Goal: Information Seeking & Learning: Learn about a topic

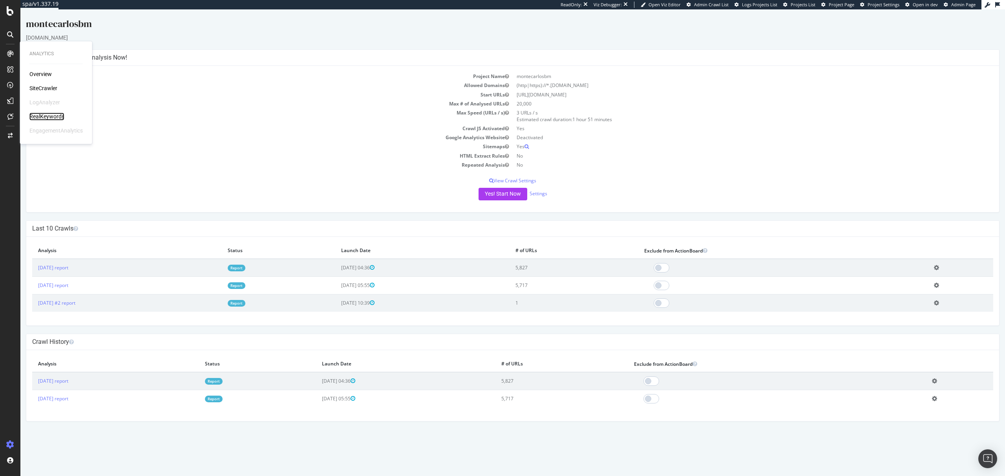
click at [44, 115] on div "RealKeywords" at bounding box center [46, 117] width 35 height 8
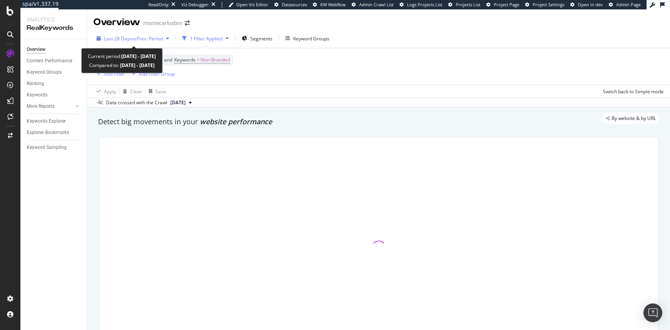
click at [150, 41] on span "vs Prev. Period" at bounding box center [147, 38] width 31 height 7
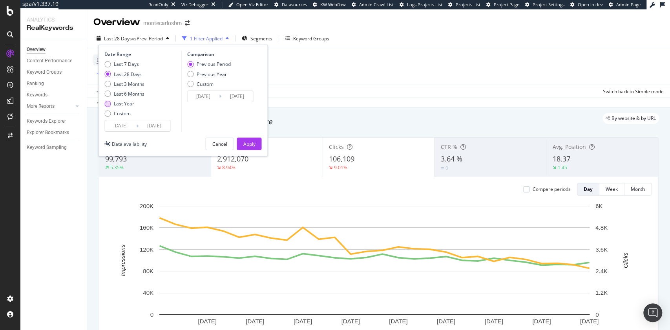
click at [129, 107] on div "Last Year" at bounding box center [124, 103] width 20 height 7
type input "[DATE]"
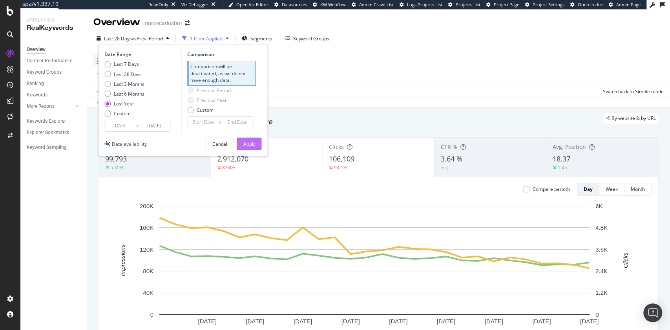
click at [252, 146] on div "Apply" at bounding box center [249, 144] width 12 height 7
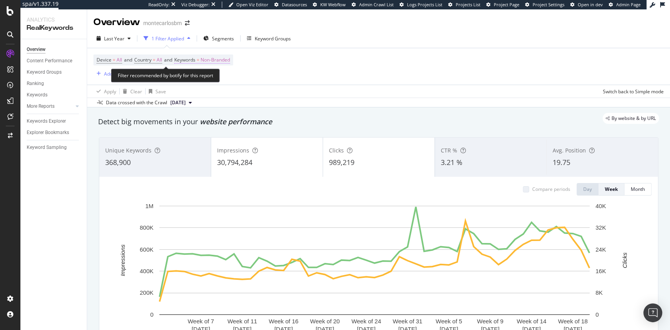
click at [210, 58] on span "Non-Branded" at bounding box center [215, 60] width 29 height 11
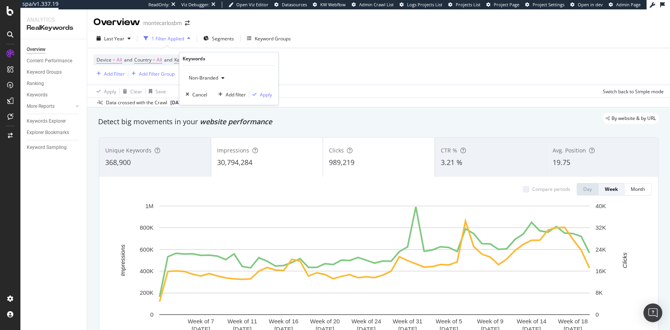
click at [219, 79] on div "button" at bounding box center [222, 78] width 9 height 5
click at [223, 118] on span "Anonymized queries" at bounding box center [232, 116] width 80 height 7
click at [259, 96] on div "Apply" at bounding box center [260, 94] width 23 height 7
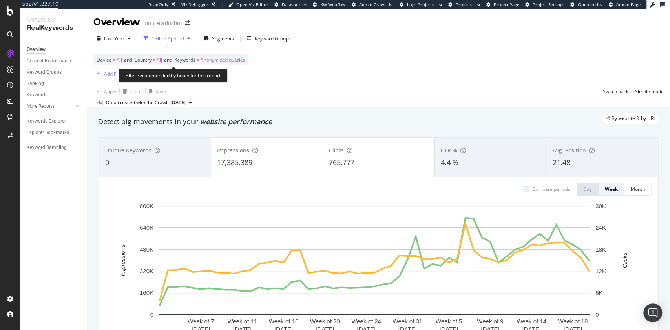
click at [226, 58] on span "Anonymized queries" at bounding box center [223, 60] width 45 height 11
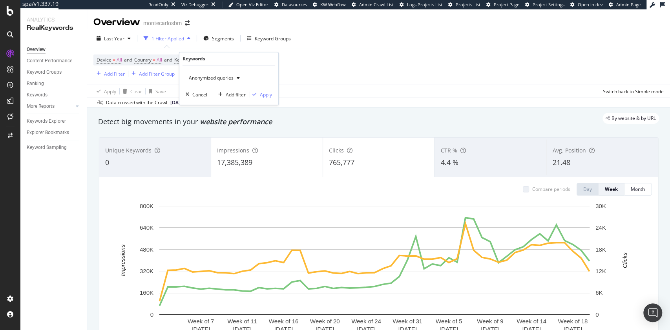
click at [236, 79] on div "button" at bounding box center [238, 78] width 9 height 5
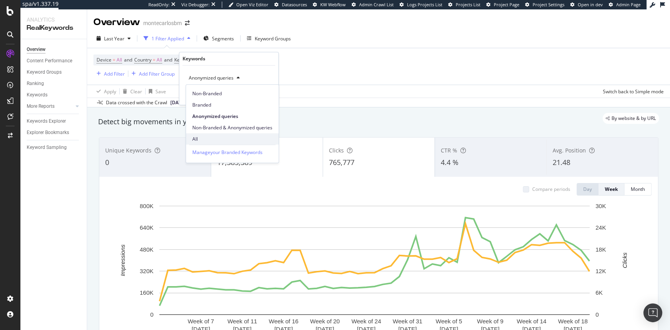
click at [209, 134] on div "All" at bounding box center [232, 138] width 93 height 11
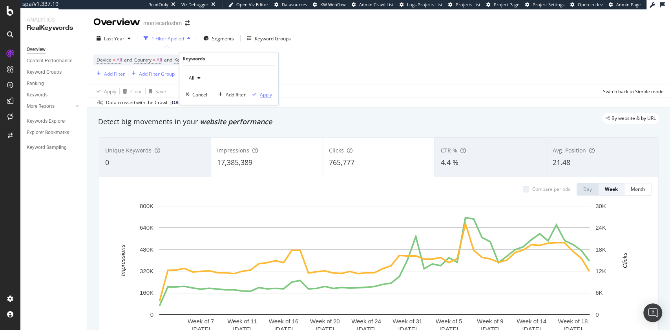
click at [263, 92] on div "Apply" at bounding box center [266, 94] width 12 height 7
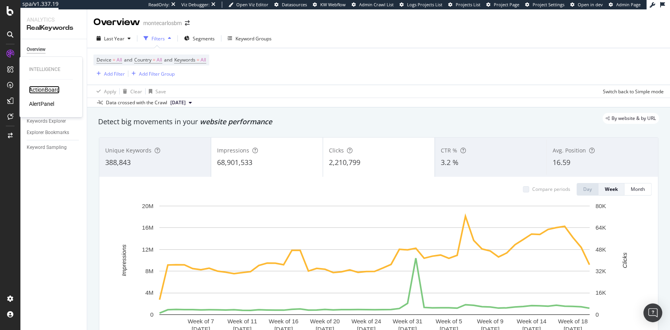
click at [31, 87] on div "ActionBoard" at bounding box center [44, 90] width 31 height 8
